Goal: Transaction & Acquisition: Purchase product/service

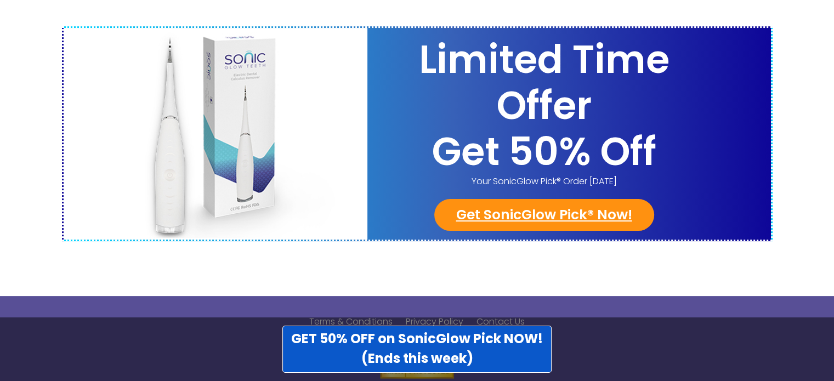
scroll to position [4385, 0]
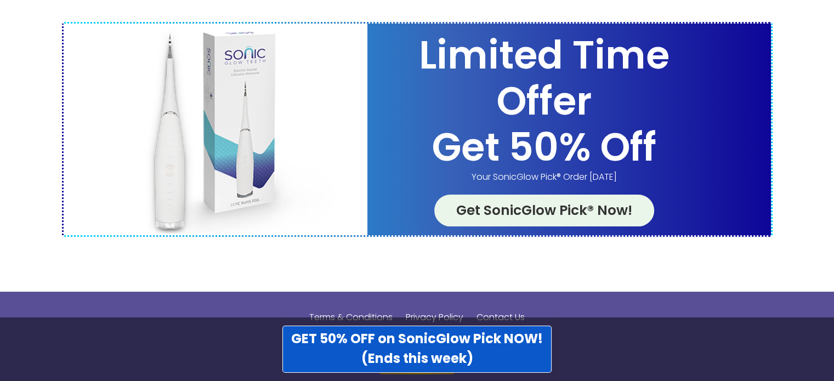
click at [528, 195] on link "Get SonicGlow Pick® Now!" at bounding box center [544, 211] width 220 height 32
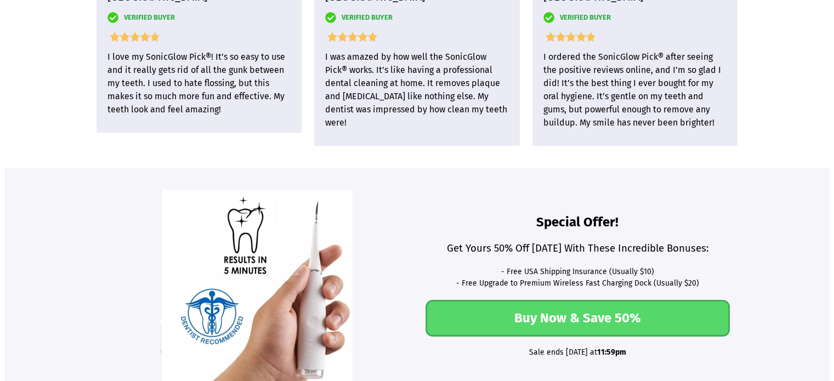
scroll to position [2873, 0]
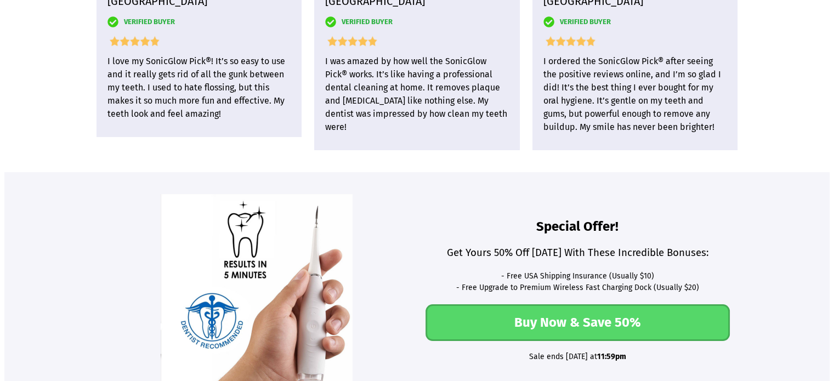
click at [561, 329] on link "Buy Now & Save 50%" at bounding box center [577, 322] width 304 height 37
